Goal: Information Seeking & Learning: Learn about a topic

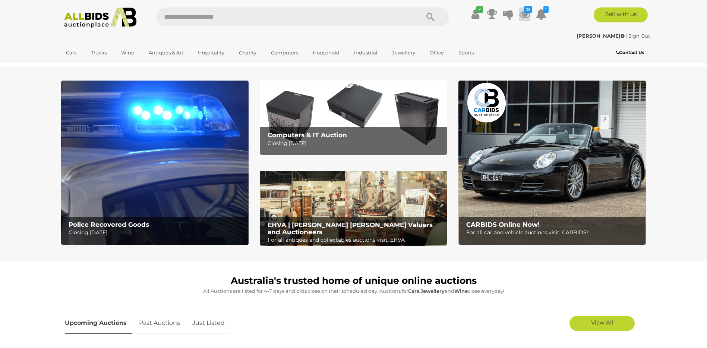
click at [527, 15] on icon at bounding box center [524, 13] width 11 height 13
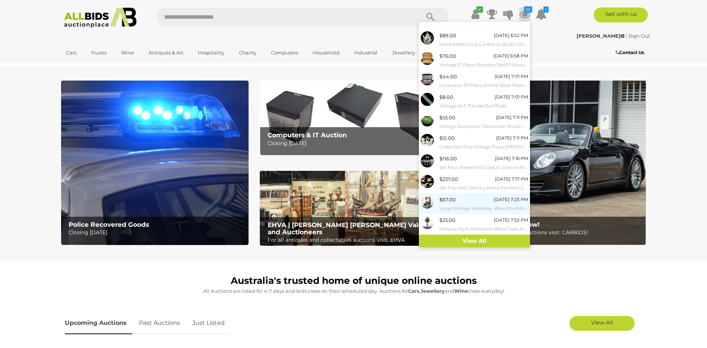
scroll to position [186, 0]
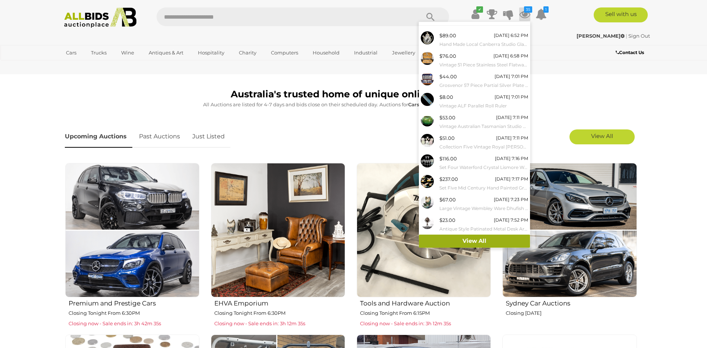
click at [477, 241] on link "View All" at bounding box center [474, 240] width 111 height 13
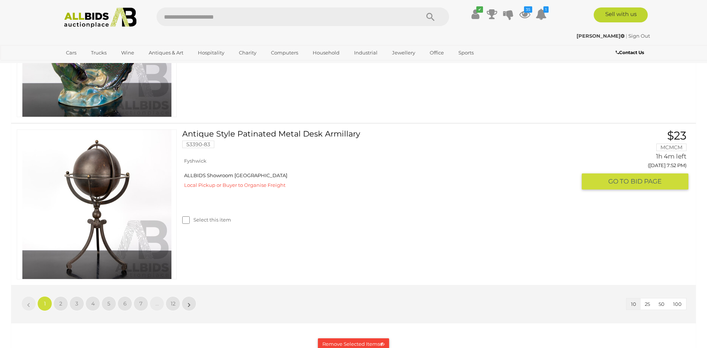
scroll to position [1602, 0]
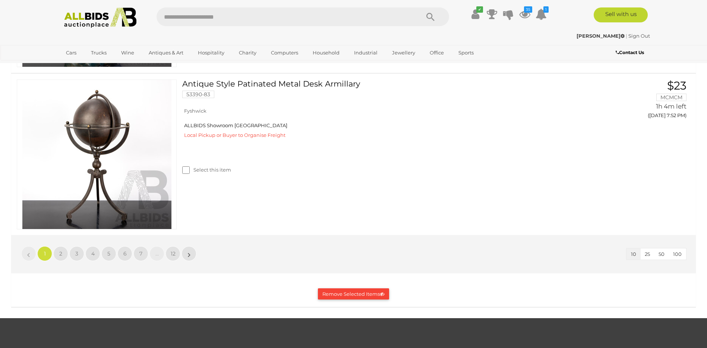
drag, startPoint x: 679, startPoint y: 254, endPoint x: 603, endPoint y: 250, distance: 75.8
click at [678, 254] on span "100" at bounding box center [677, 254] width 9 height 6
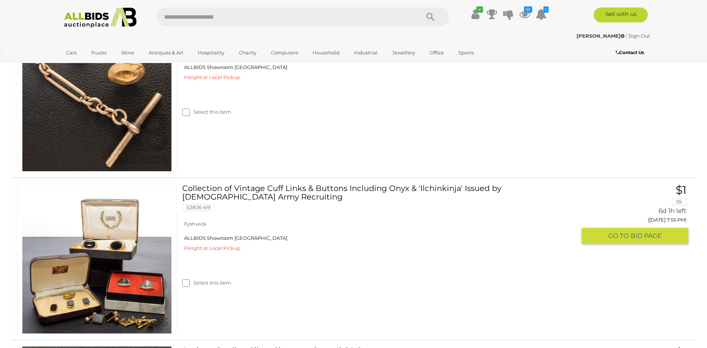
scroll to position [2534, 0]
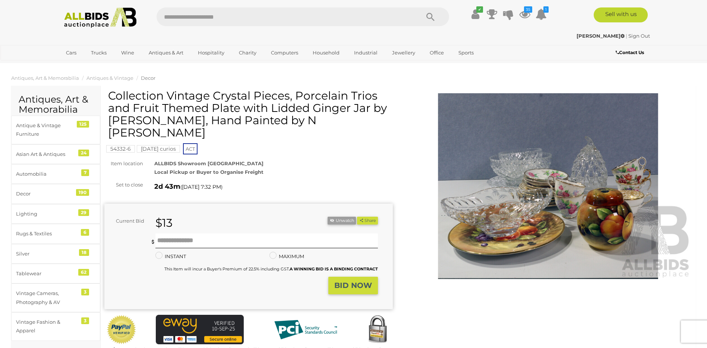
click at [512, 236] on img at bounding box center [548, 186] width 288 height 186
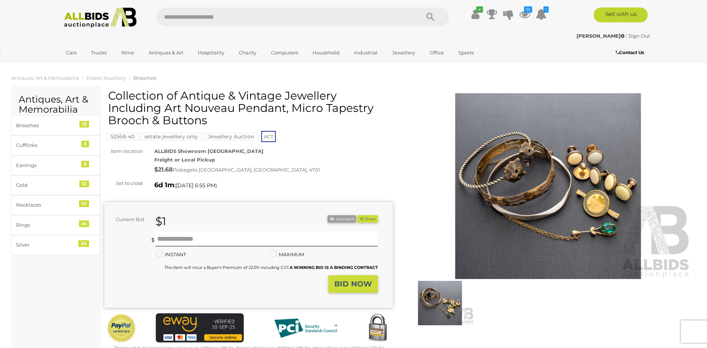
click at [581, 187] on img at bounding box center [548, 186] width 288 height 186
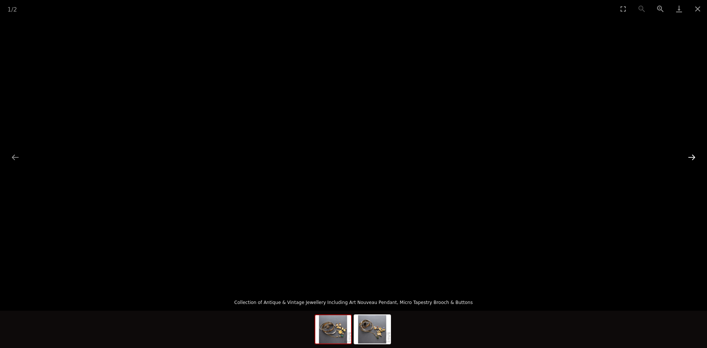
click at [697, 159] on button "Next slide" at bounding box center [692, 157] width 16 height 15
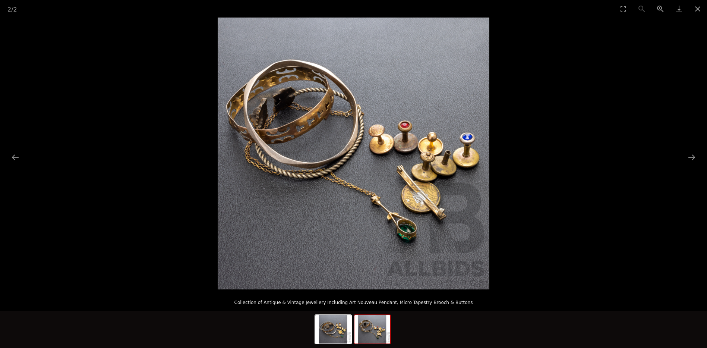
click at [319, 121] on img at bounding box center [354, 154] width 272 height 272
click at [443, 171] on img at bounding box center [354, 154] width 272 height 272
click at [697, 8] on button "Close gallery" at bounding box center [697, 9] width 19 height 18
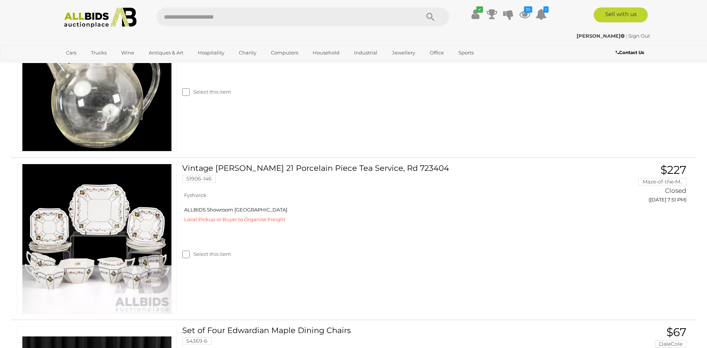
scroll to position [4876, 0]
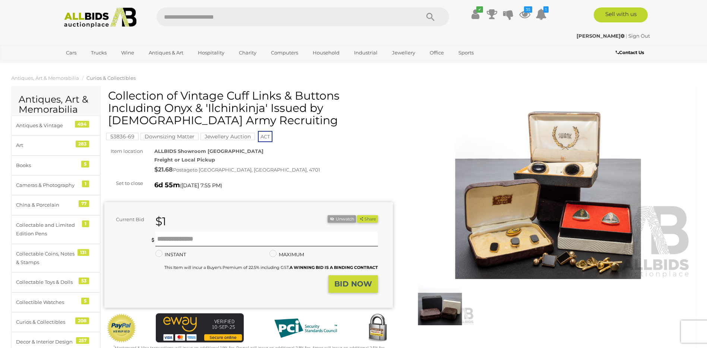
click at [587, 212] on img at bounding box center [548, 186] width 288 height 186
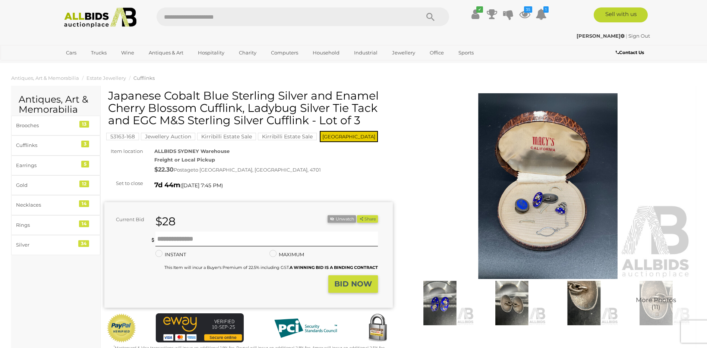
click at [557, 167] on img at bounding box center [548, 186] width 288 height 186
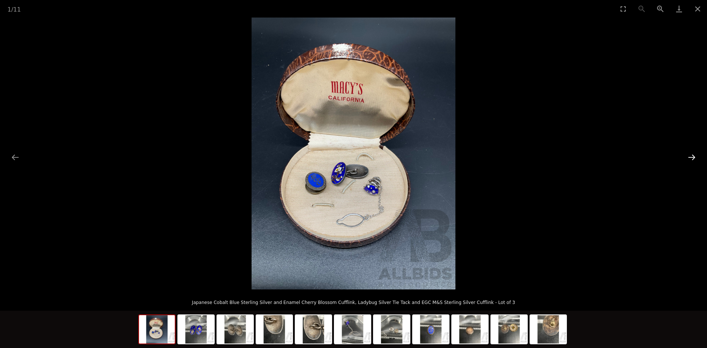
click at [693, 155] on button "Next slide" at bounding box center [692, 157] width 16 height 15
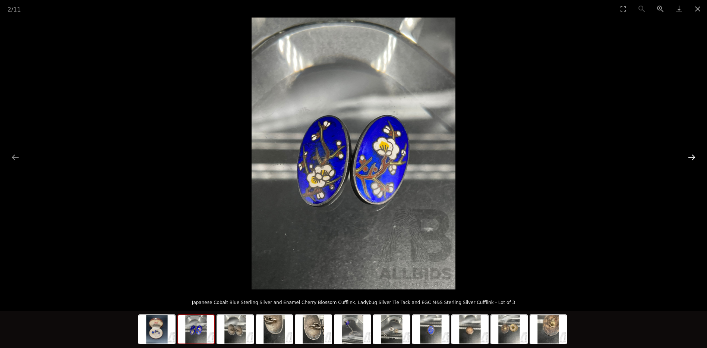
click at [693, 155] on button "Next slide" at bounding box center [692, 157] width 16 height 15
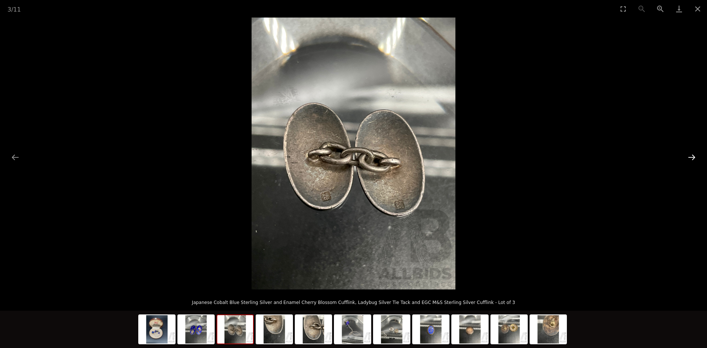
click at [688, 158] on button "Next slide" at bounding box center [692, 157] width 16 height 15
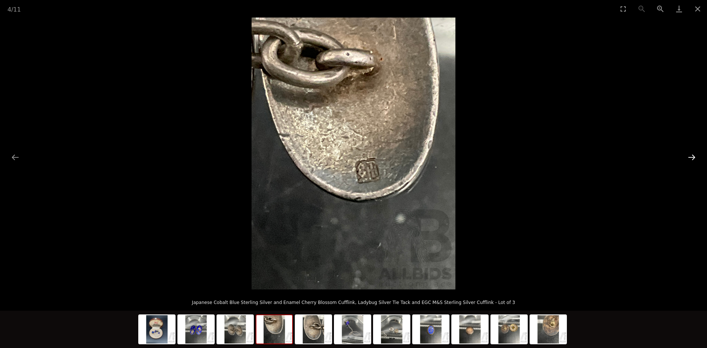
click at [689, 158] on button "Next slide" at bounding box center [692, 157] width 16 height 15
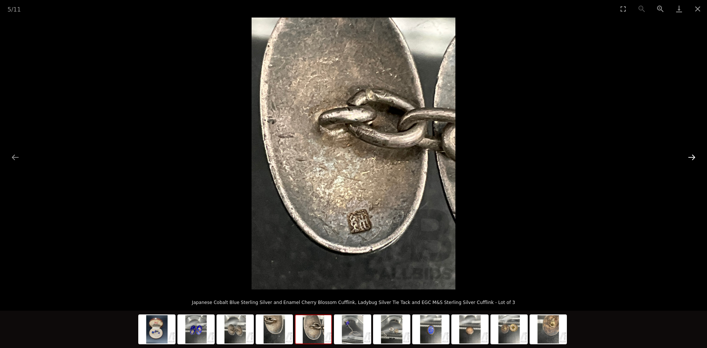
click at [689, 158] on button "Next slide" at bounding box center [692, 157] width 16 height 15
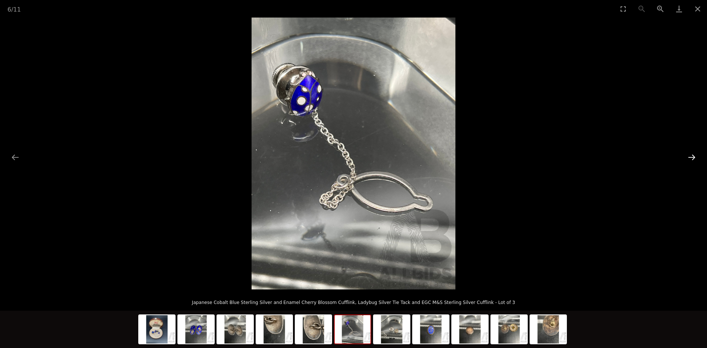
click at [689, 158] on button "Next slide" at bounding box center [692, 157] width 16 height 15
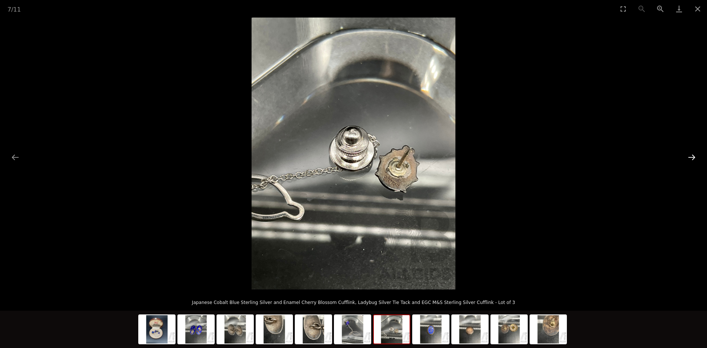
click at [689, 158] on button "Next slide" at bounding box center [692, 157] width 16 height 15
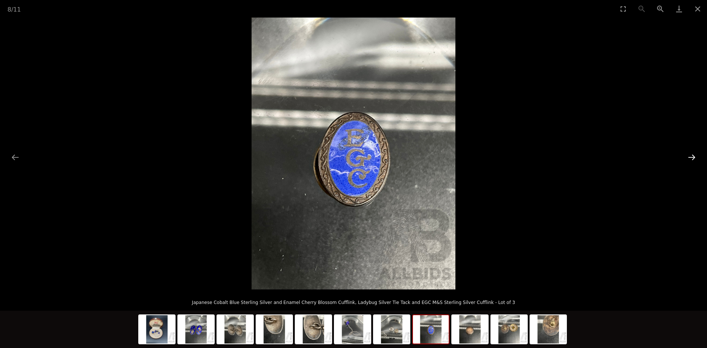
click at [689, 158] on button "Next slide" at bounding box center [692, 157] width 16 height 15
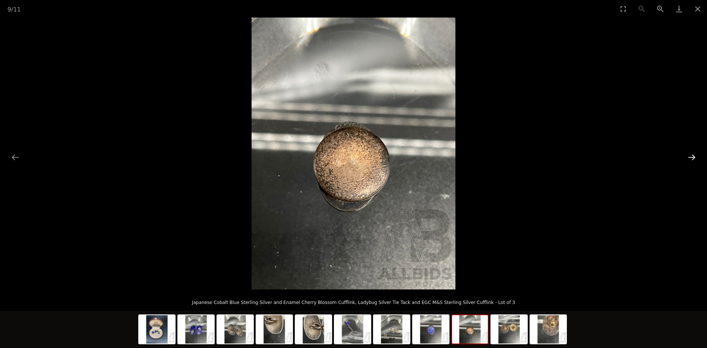
click at [689, 158] on button "Next slide" at bounding box center [692, 157] width 16 height 15
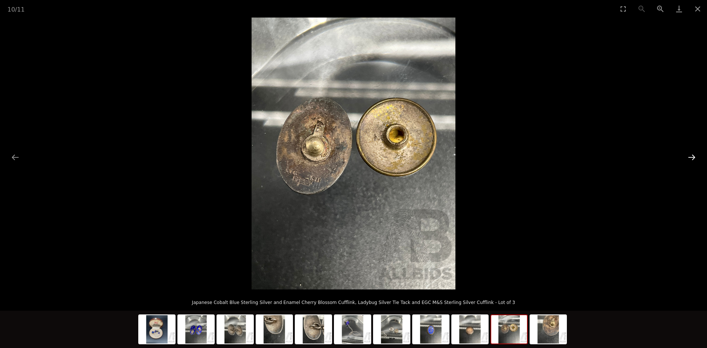
click at [689, 158] on button "Next slide" at bounding box center [692, 157] width 16 height 15
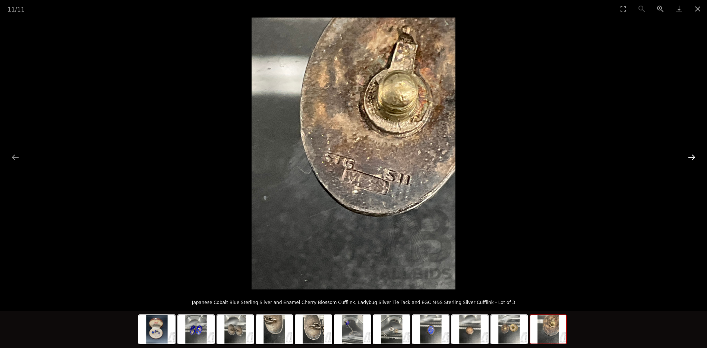
click at [689, 158] on button "Next slide" at bounding box center [692, 157] width 16 height 15
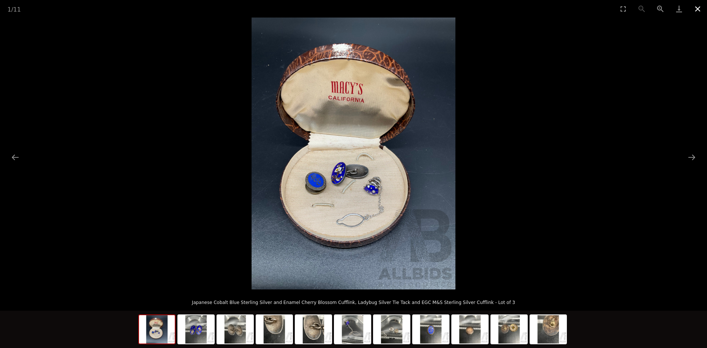
click at [701, 9] on button "Close gallery" at bounding box center [697, 9] width 19 height 18
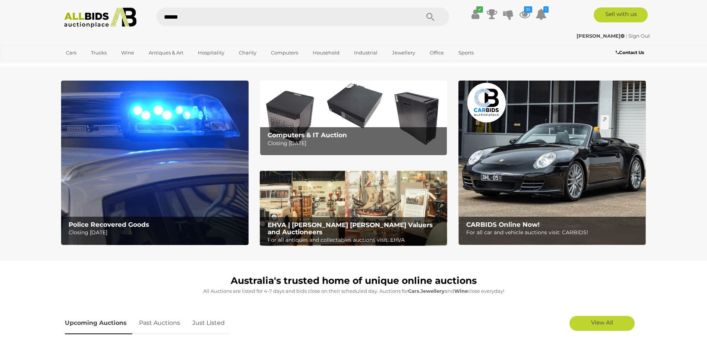
type input "*******"
